Goal: Find contact information: Find contact information

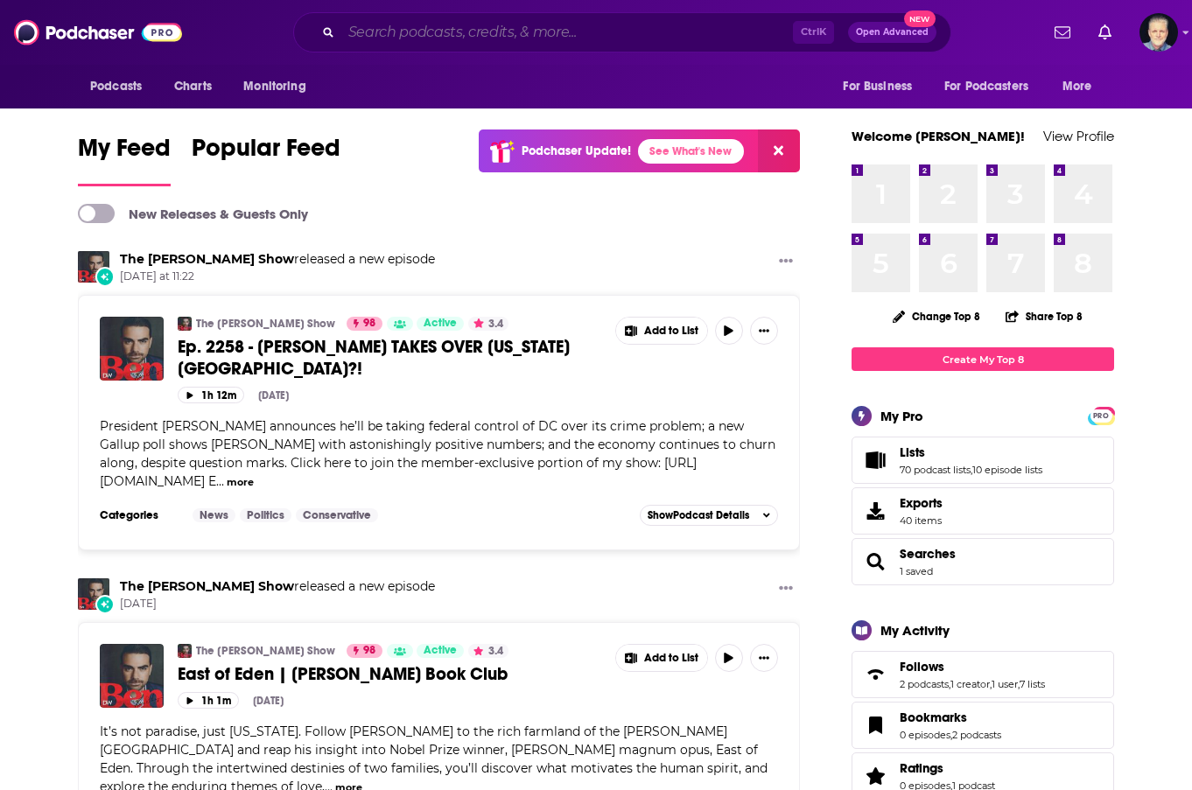
click at [589, 34] on input "Search podcasts, credits, & more..." at bounding box center [567, 32] width 452 height 28
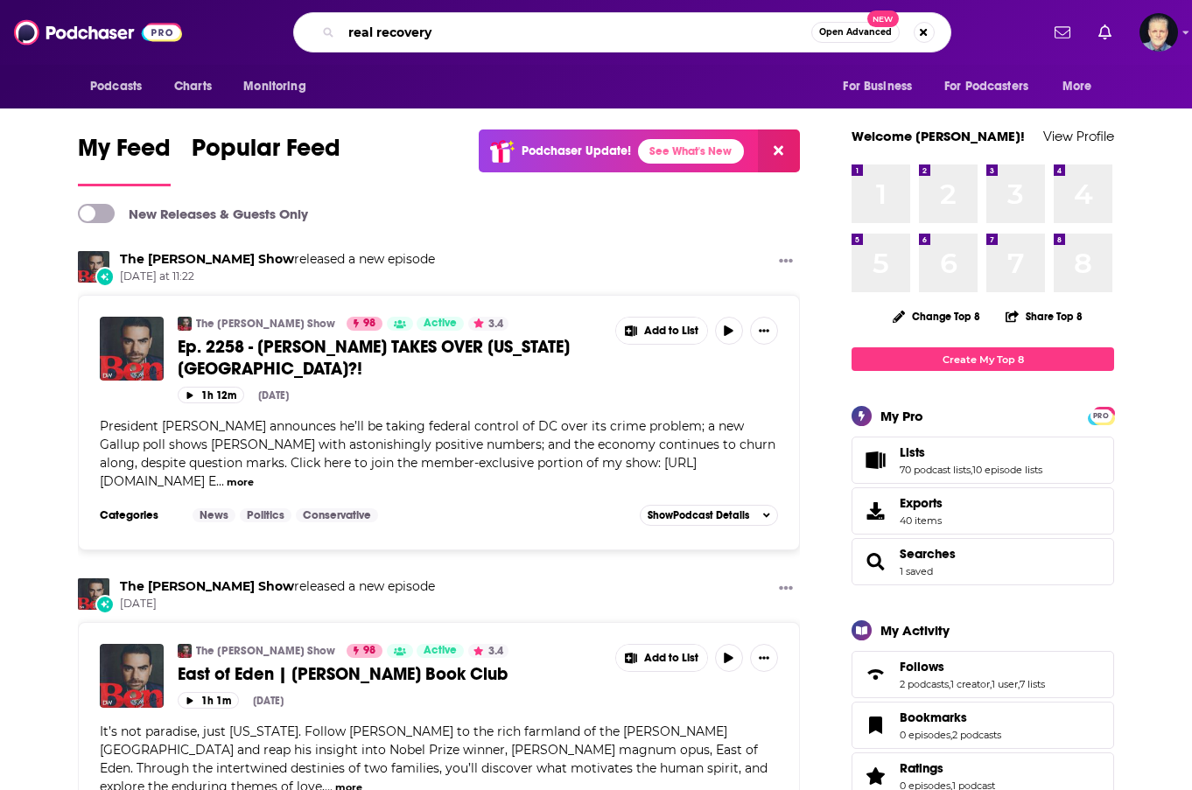
type input "real recovery"
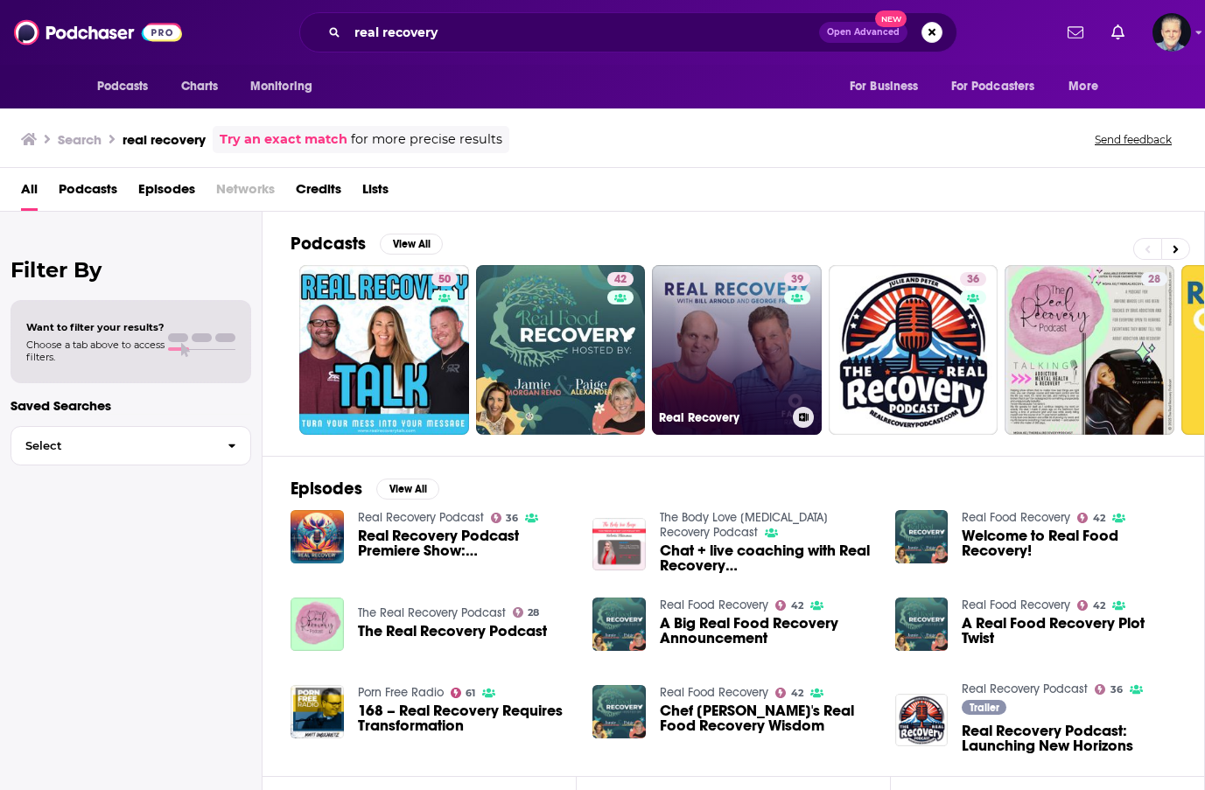
click at [715, 350] on link "39 Real Recovery" at bounding box center [737, 350] width 170 height 170
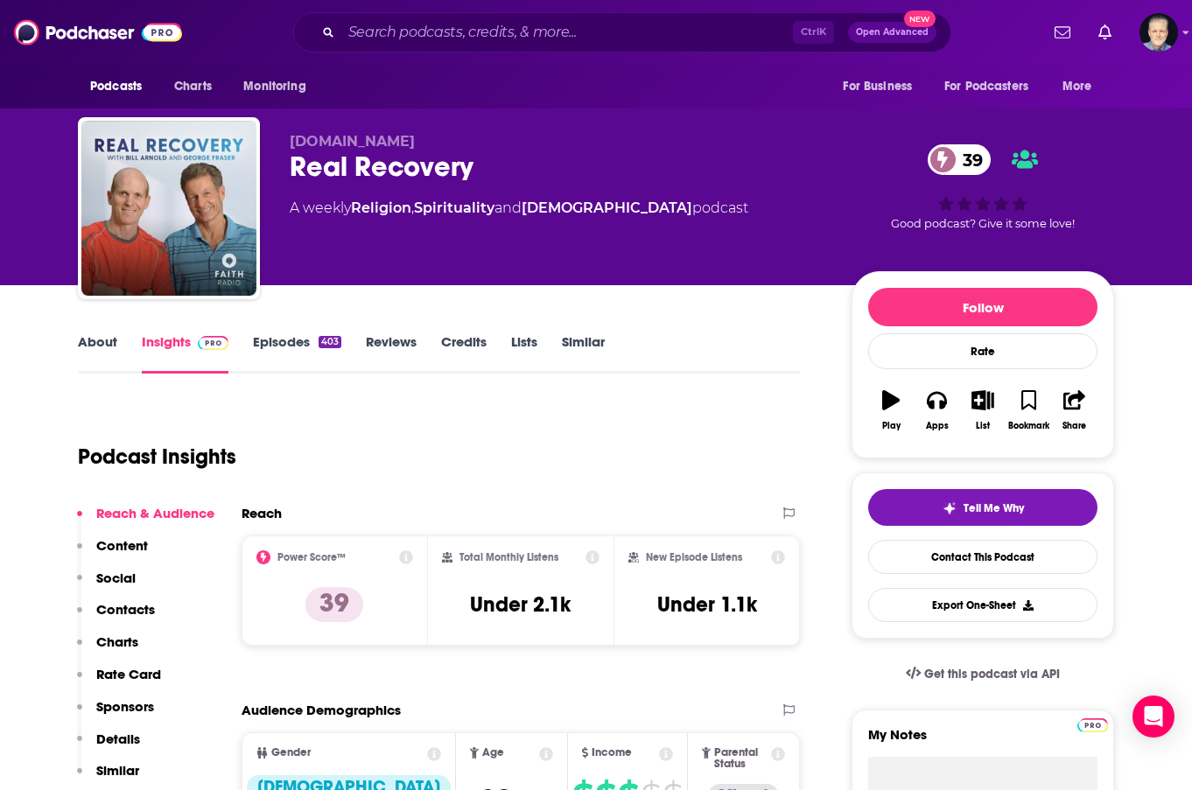
click at [99, 335] on link "About" at bounding box center [97, 354] width 39 height 40
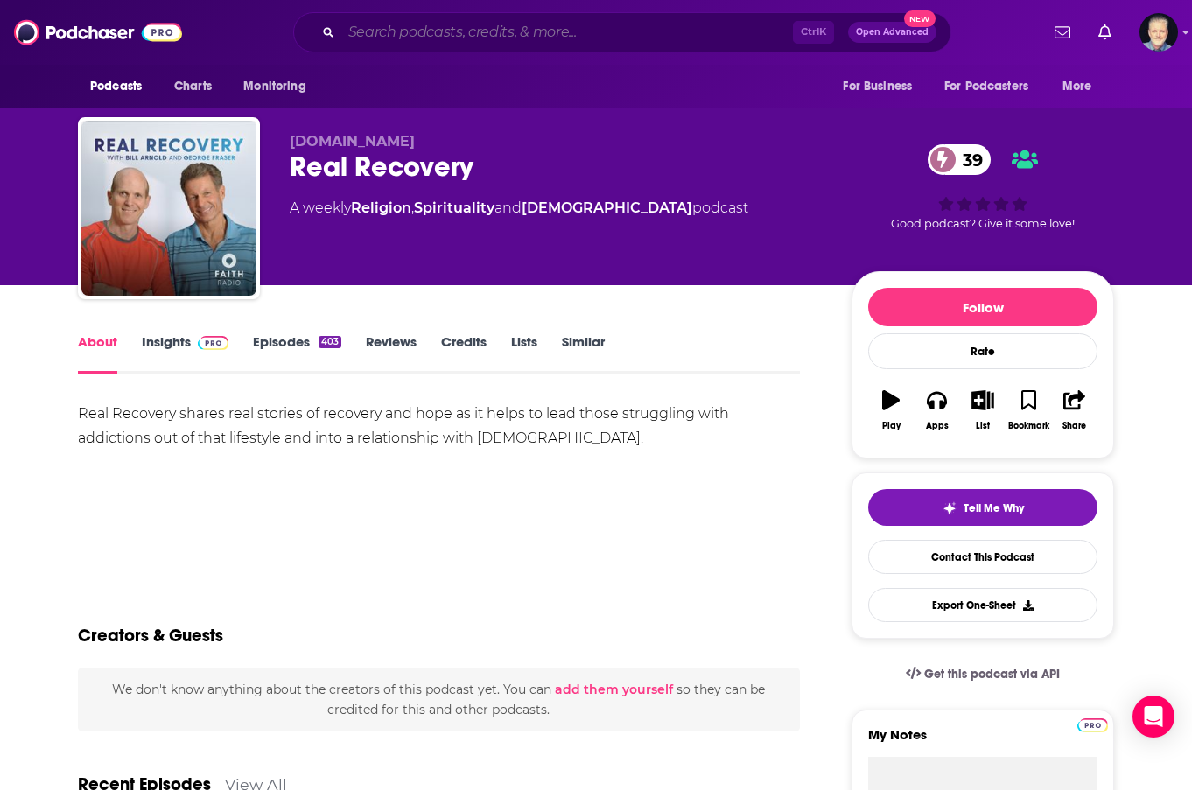
click at [484, 25] on input "Search podcasts, credits, & more..." at bounding box center [567, 32] width 452 height 28
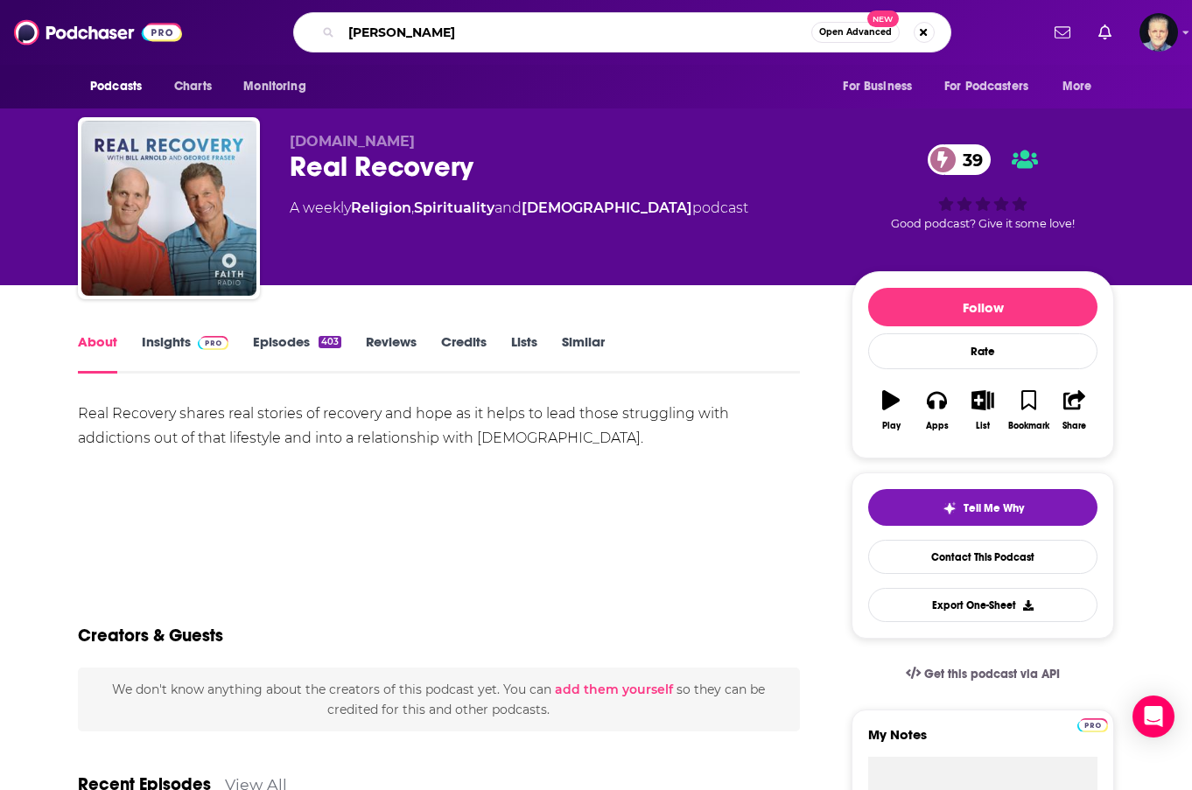
type input "[PERSON_NAME]"
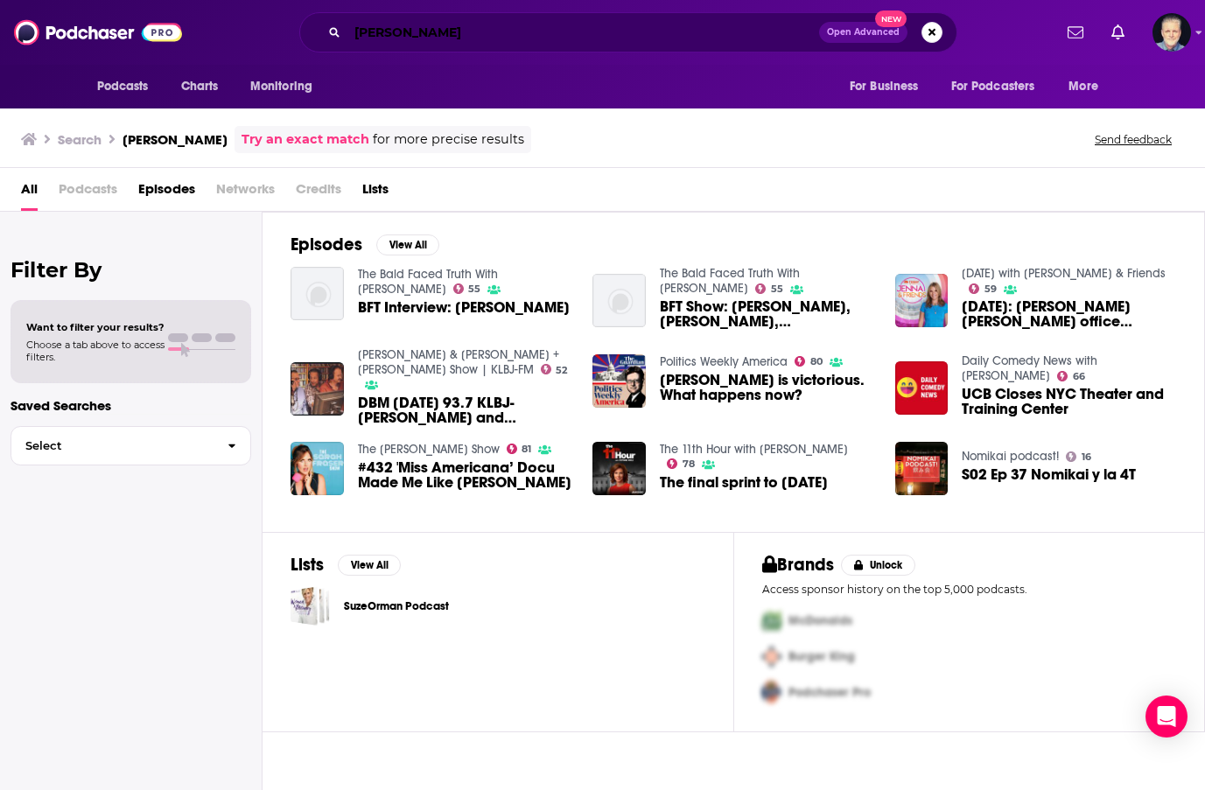
click at [384, 39] on input "[PERSON_NAME]" at bounding box center [584, 32] width 472 height 28
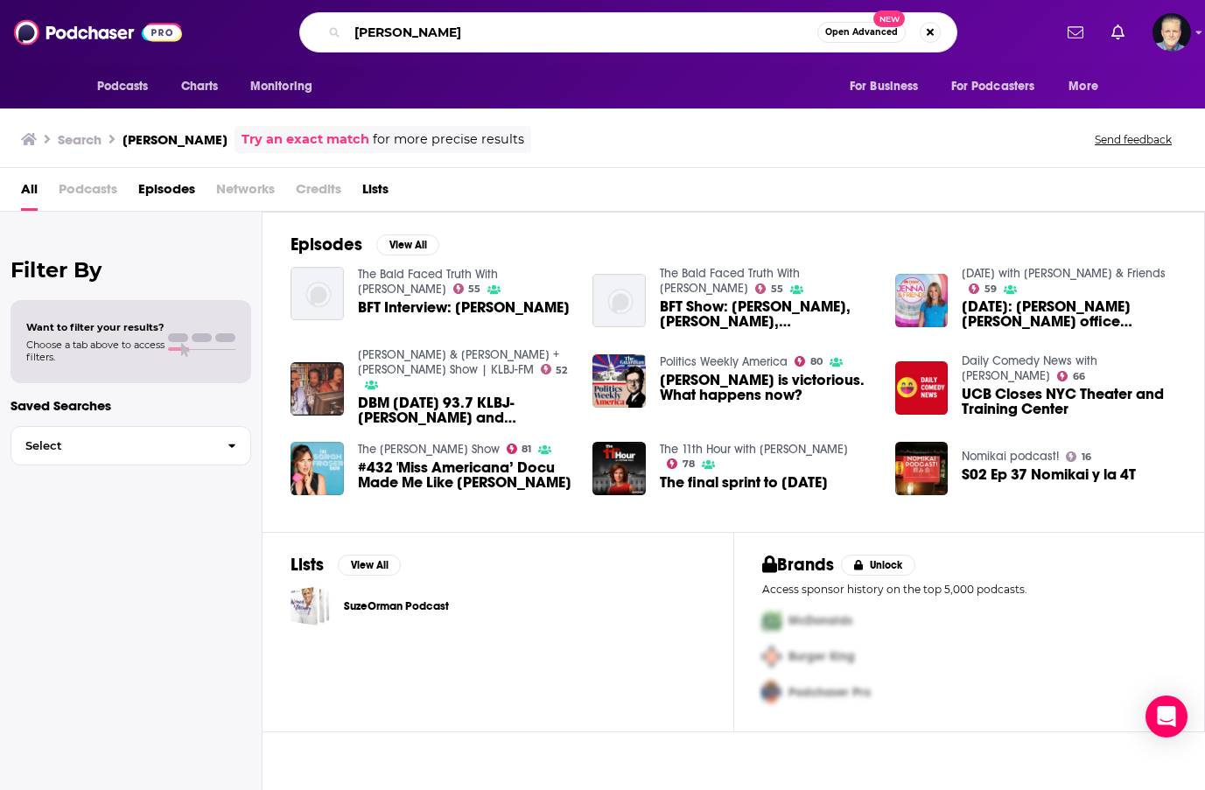
click at [441, 27] on input "[PERSON_NAME]" at bounding box center [583, 32] width 470 height 28
type input "[PERSON_NAME] show"
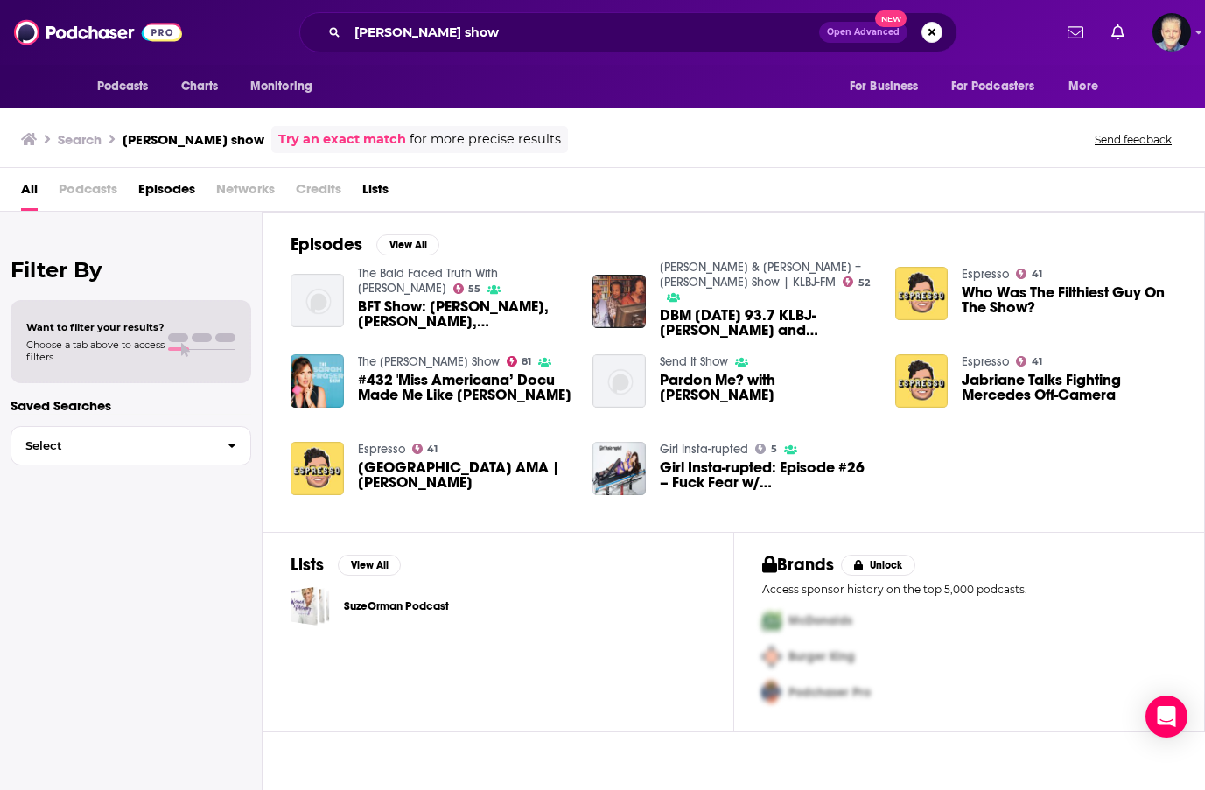
click at [92, 191] on span "Podcasts" at bounding box center [88, 193] width 59 height 36
click at [90, 191] on span "Podcasts" at bounding box center [88, 193] width 59 height 36
click at [481, 32] on input "[PERSON_NAME] show" at bounding box center [584, 32] width 472 height 28
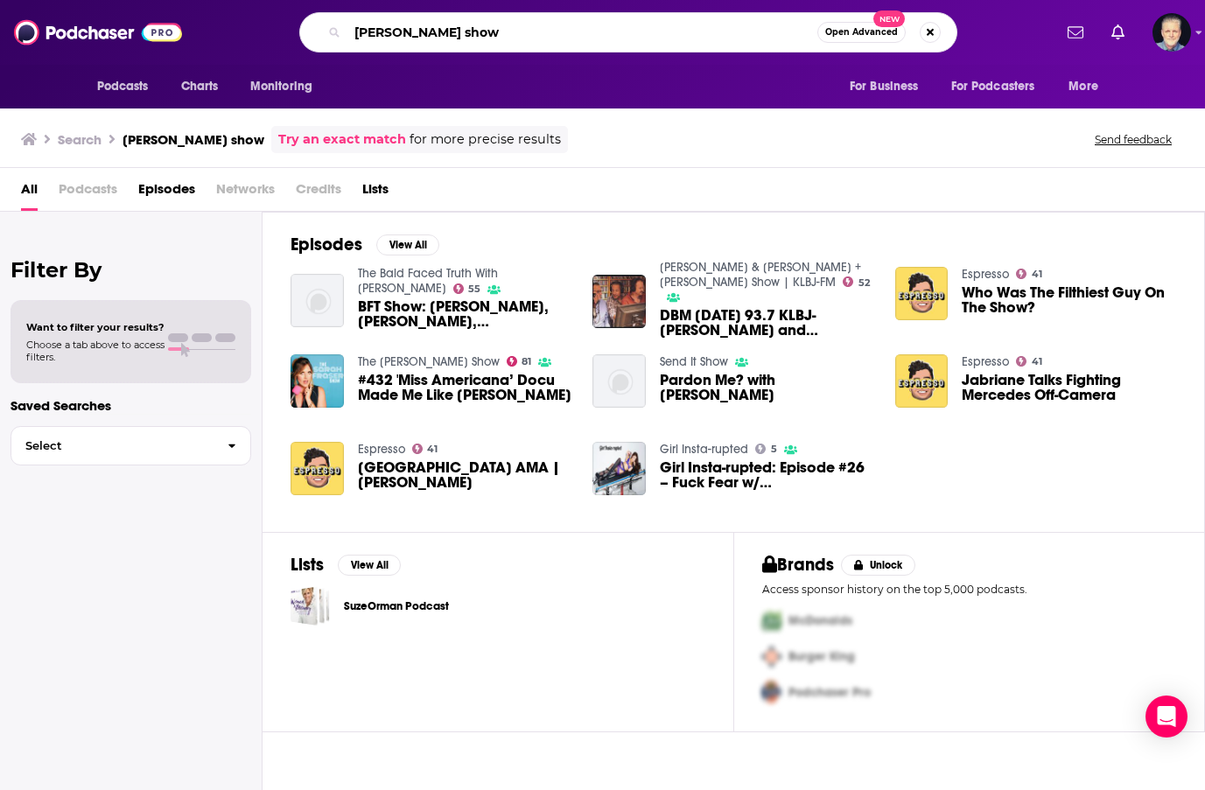
drag, startPoint x: 486, startPoint y: 32, endPoint x: 344, endPoint y: 35, distance: 141.9
click at [344, 35] on div "[PERSON_NAME] show Open Advanced New" at bounding box center [628, 32] width 658 height 40
click at [77, 31] on img at bounding box center [98, 32] width 168 height 33
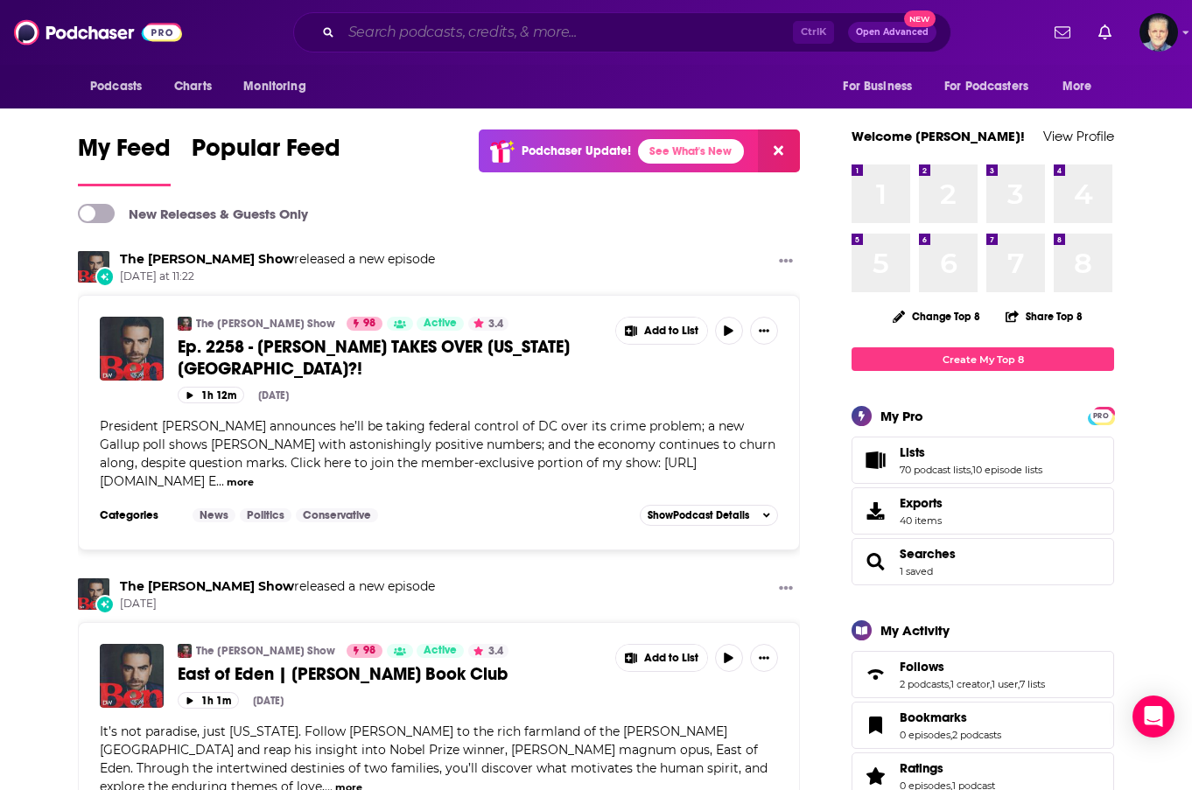
click at [390, 39] on input "Search podcasts, credits, & more..." at bounding box center [567, 32] width 452 height 28
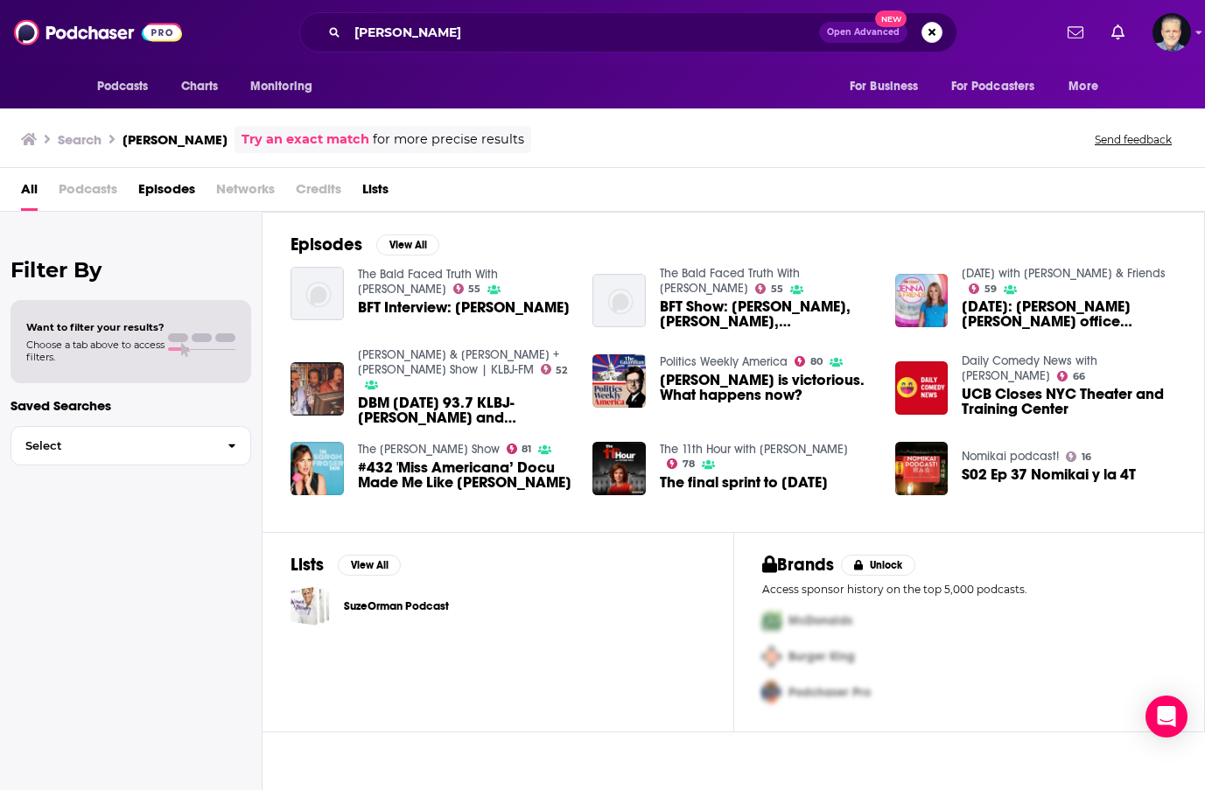
click at [299, 131] on link "Try an exact match" at bounding box center [306, 140] width 128 height 20
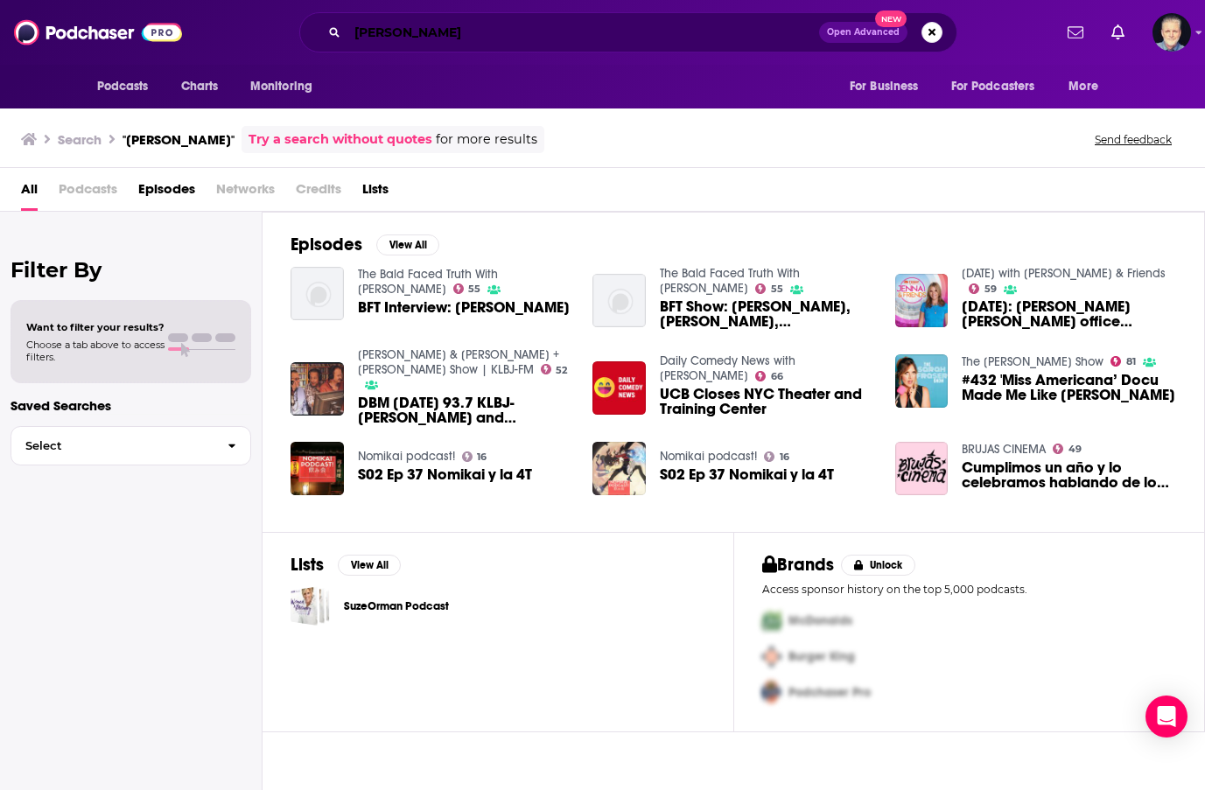
drag, startPoint x: 421, startPoint y: 32, endPoint x: 431, endPoint y: 32, distance: 9.6
click at [421, 32] on input "[PERSON_NAME]" at bounding box center [584, 32] width 472 height 28
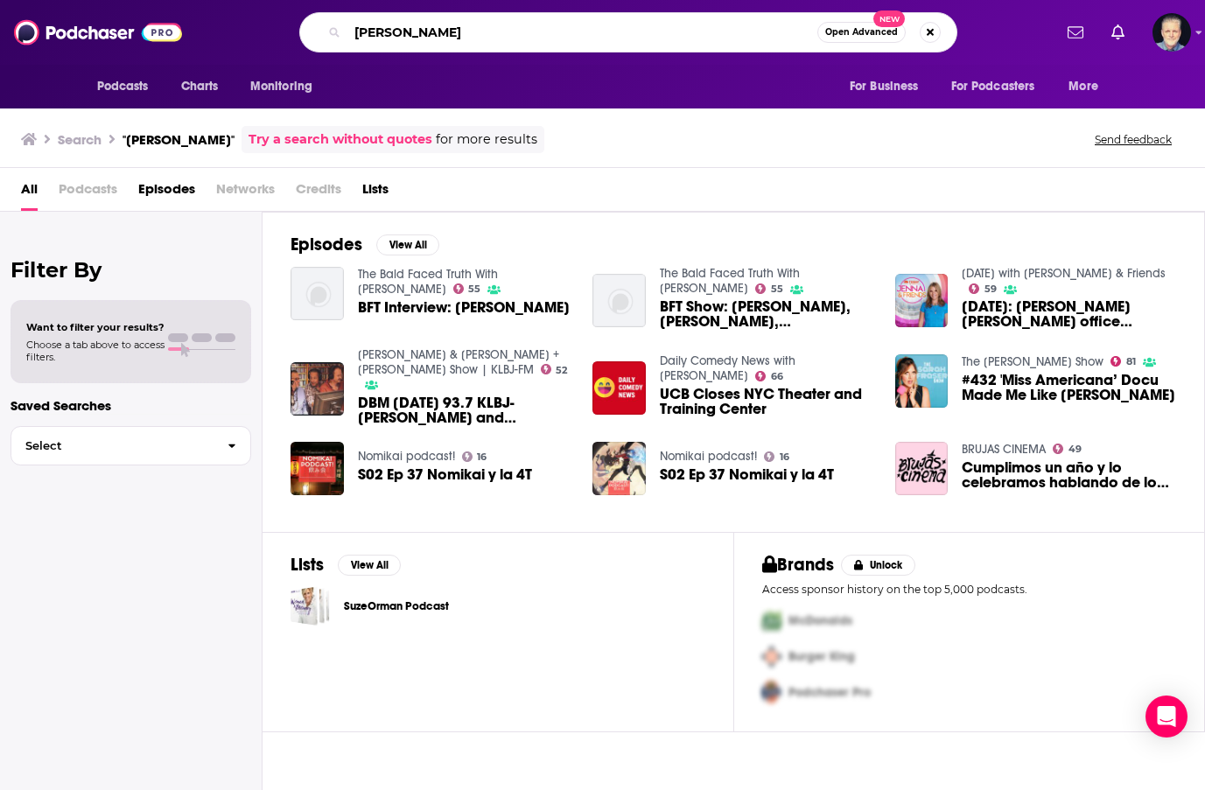
type input "[PERSON_NAME]"
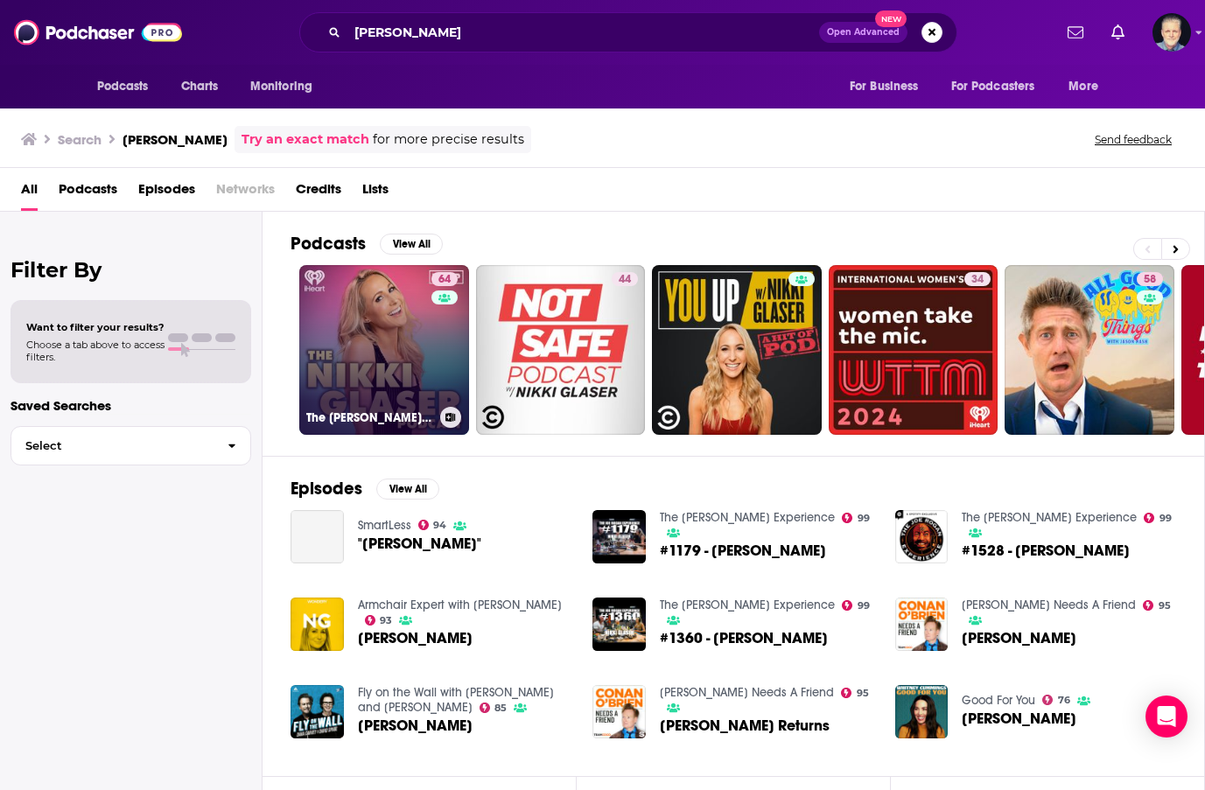
click at [393, 366] on link "64 The [PERSON_NAME] Podcast" at bounding box center [384, 350] width 170 height 170
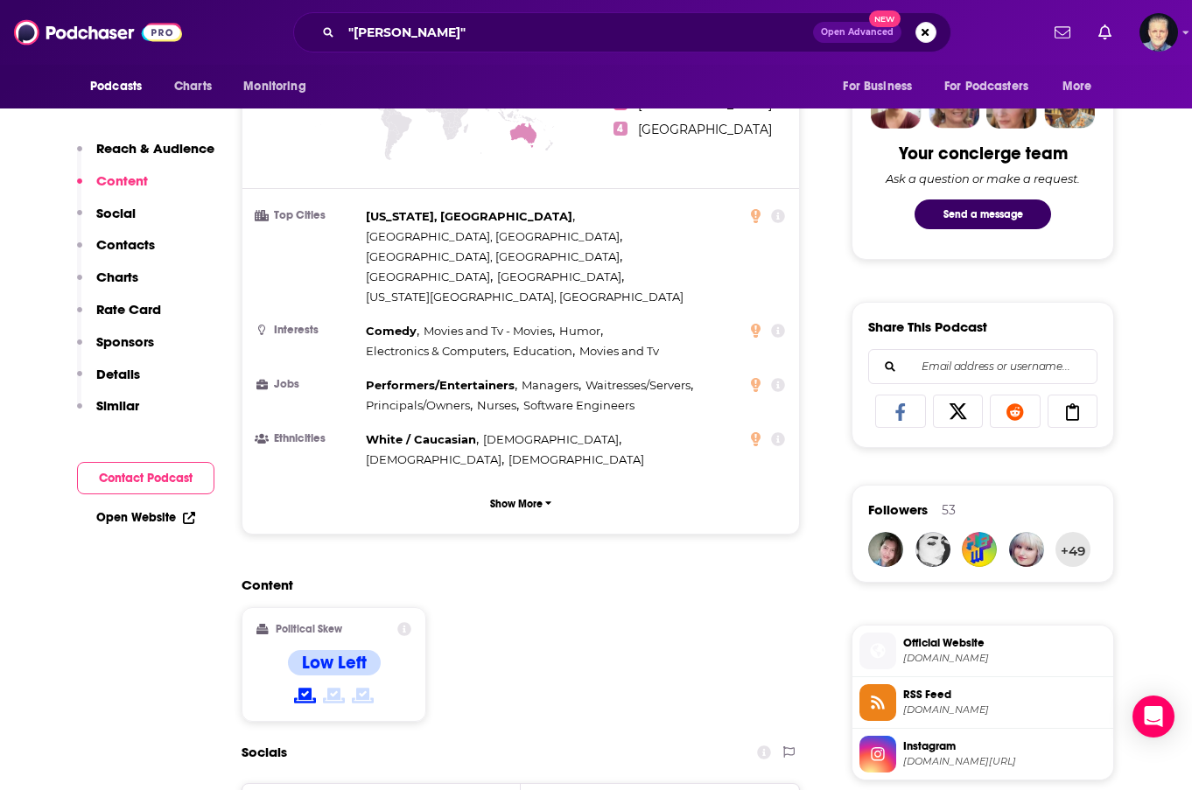
scroll to position [1313, 0]
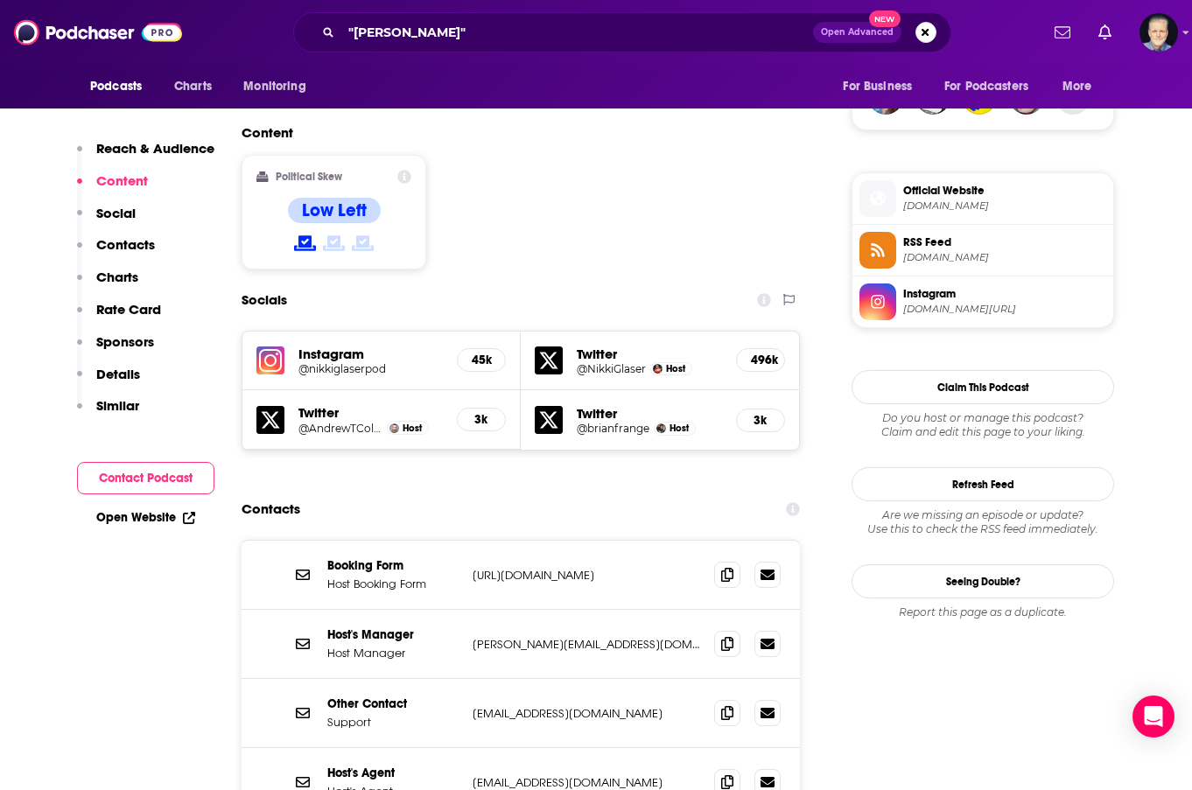
drag, startPoint x: 669, startPoint y: 496, endPoint x: 474, endPoint y: 491, distance: 195.3
click at [474, 568] on p "[URL][DOMAIN_NAME]" at bounding box center [587, 575] width 228 height 15
copy p "[URL][DOMAIN_NAME]"
click at [488, 493] on div "Contacts" at bounding box center [521, 509] width 559 height 33
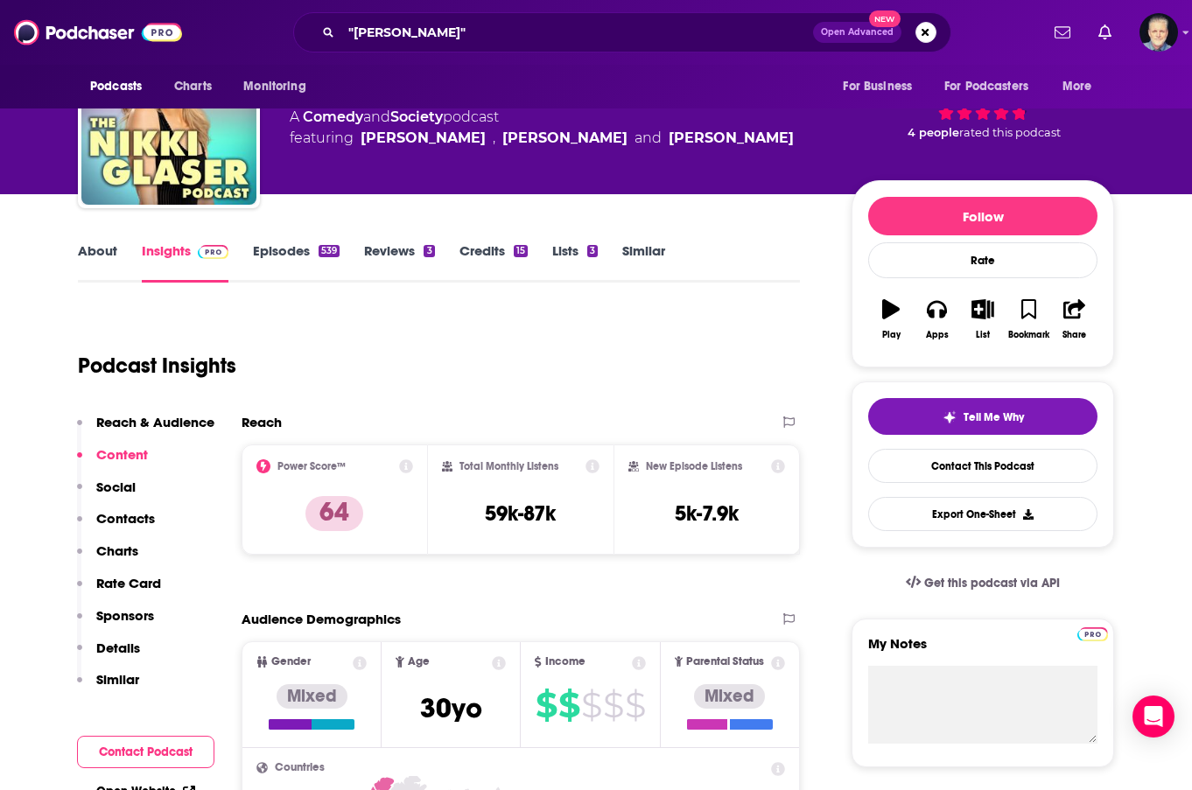
scroll to position [88, 0]
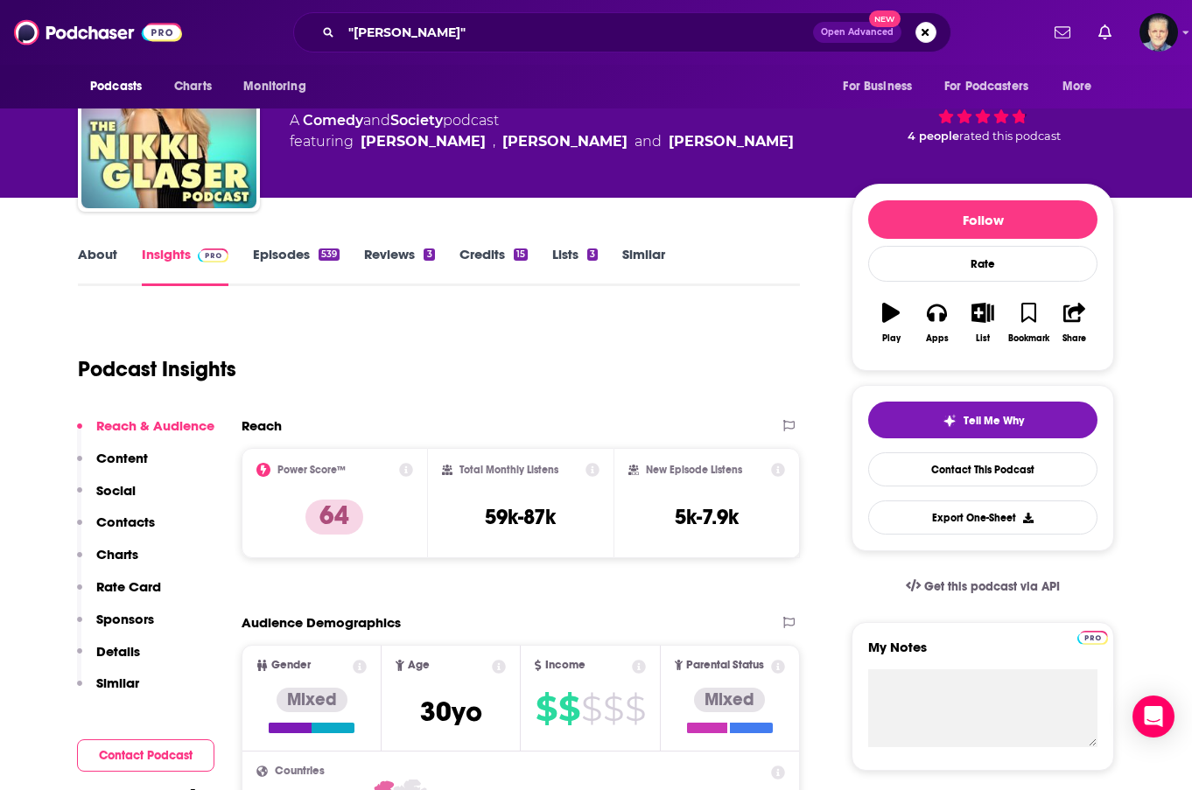
click at [292, 259] on link "Episodes 539" at bounding box center [296, 266] width 87 height 40
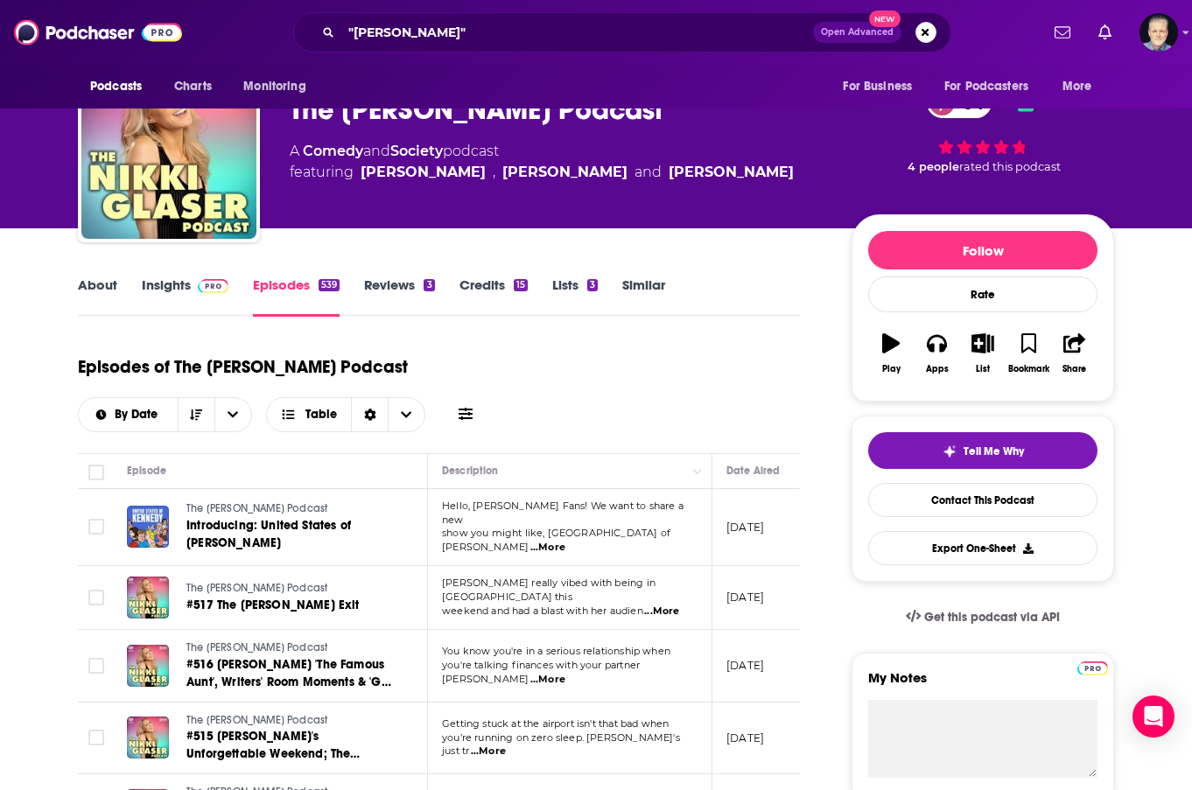
scroll to position [88, 0]
